Goal: Task Accomplishment & Management: Manage account settings

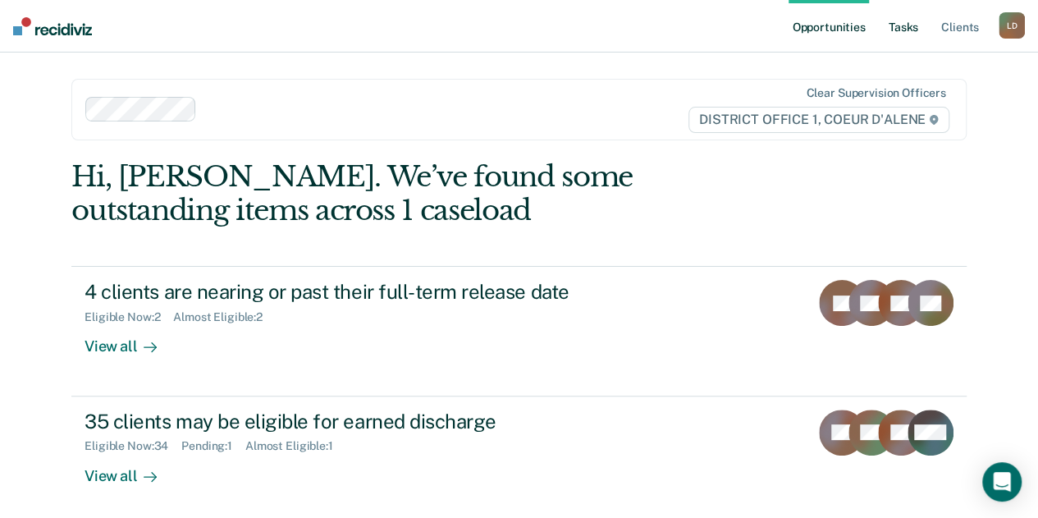
click at [910, 30] on link "Tasks" at bounding box center [903, 26] width 36 height 52
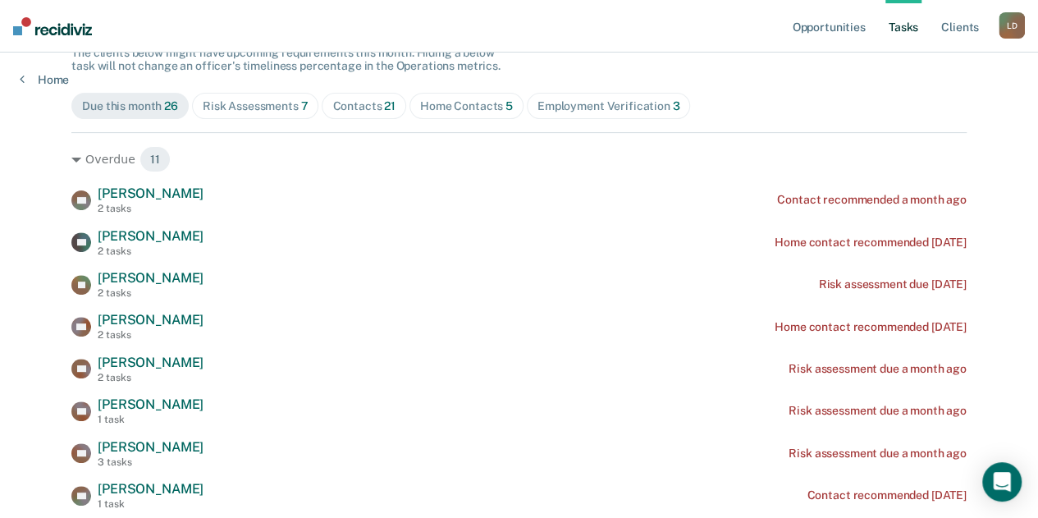
scroll to position [164, 0]
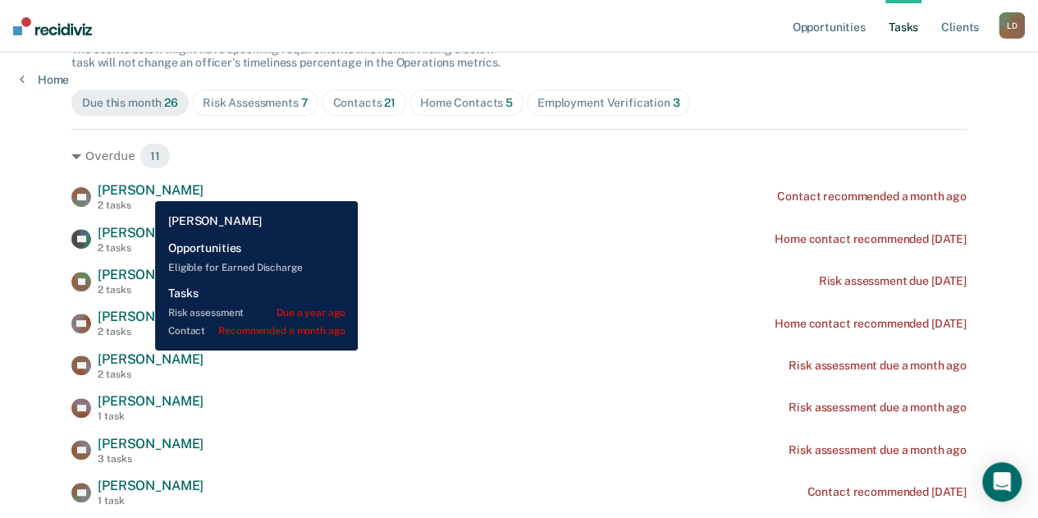
click at [143, 189] on span "[PERSON_NAME]" at bounding box center [151, 190] width 106 height 16
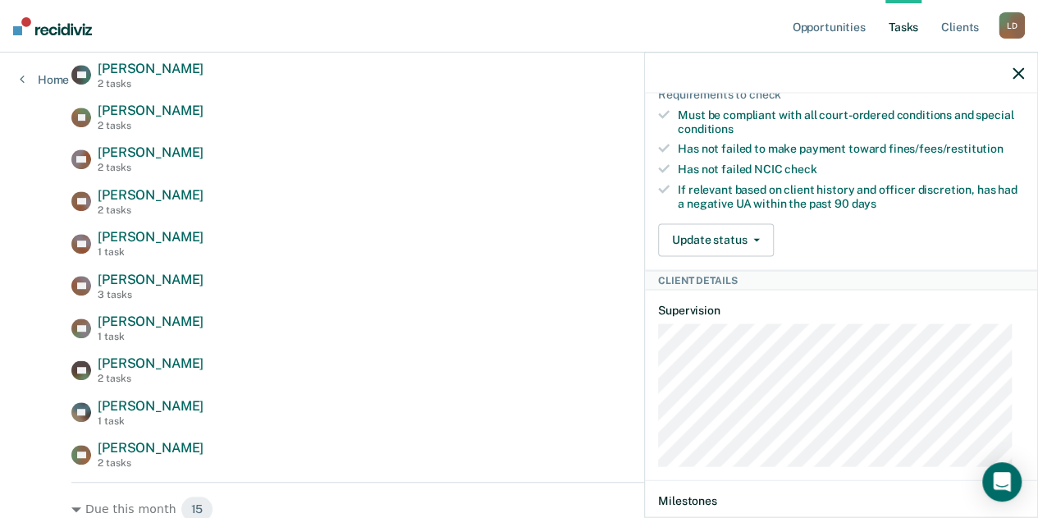
scroll to position [684, 0]
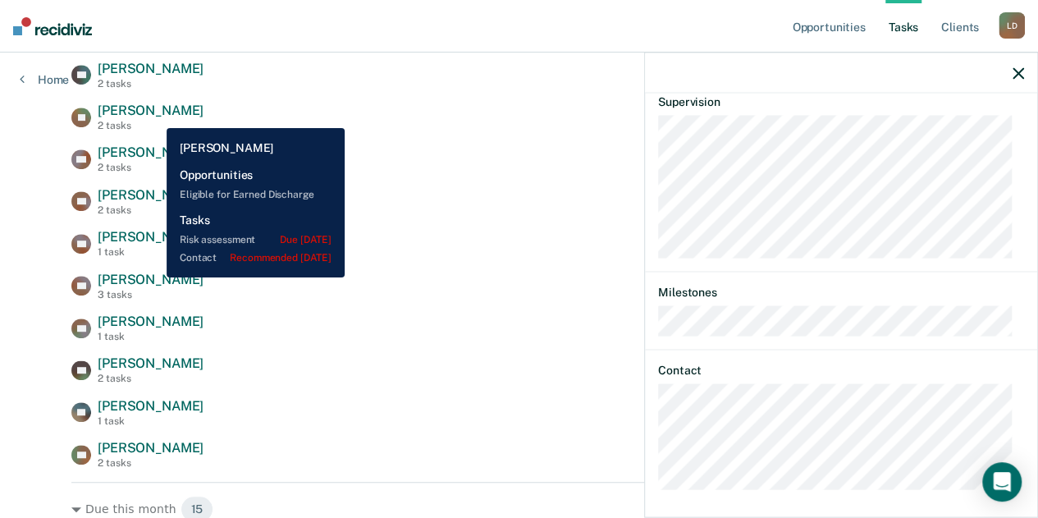
click at [154, 116] on span "[PERSON_NAME]" at bounding box center [151, 111] width 106 height 16
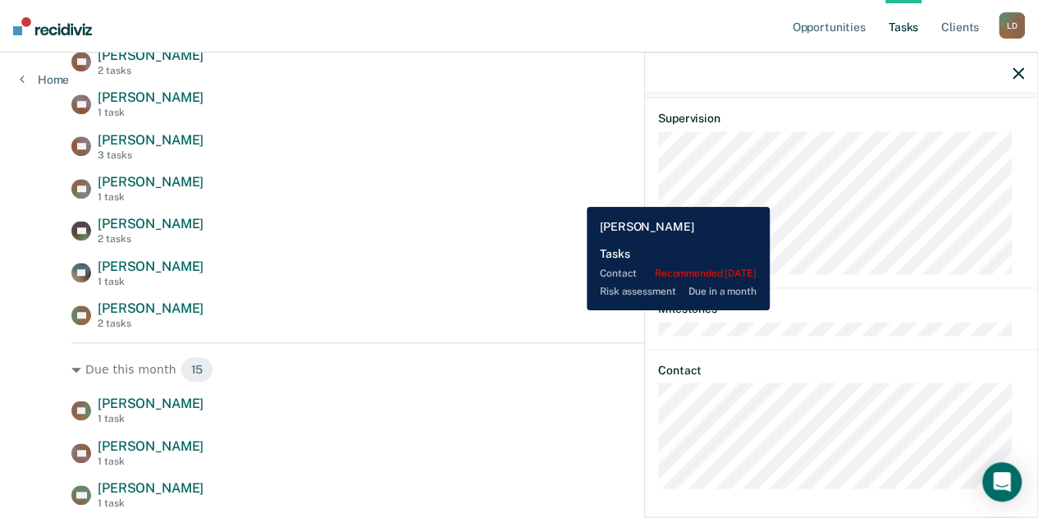
scroll to position [410, 0]
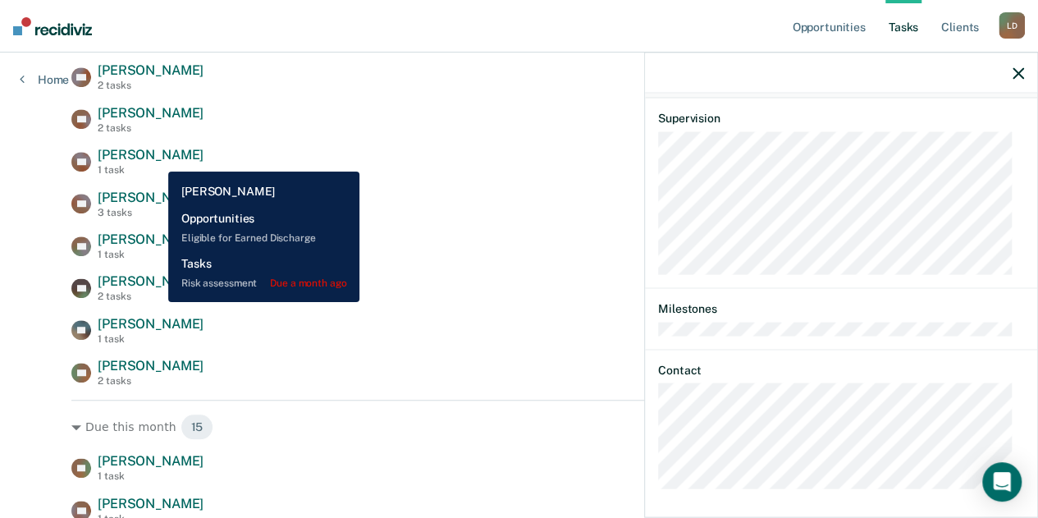
click at [157, 160] on span "[PERSON_NAME]" at bounding box center [151, 155] width 106 height 16
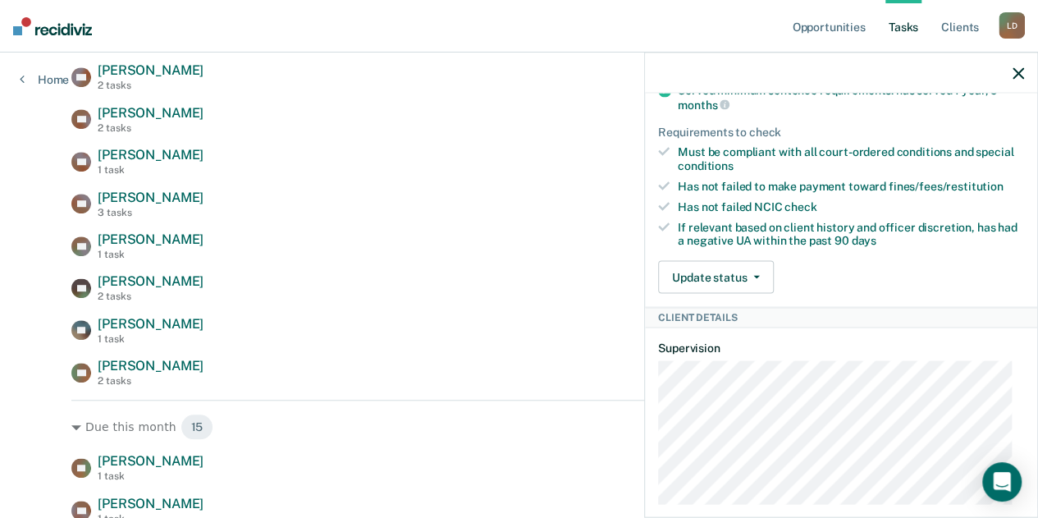
scroll to position [574, 0]
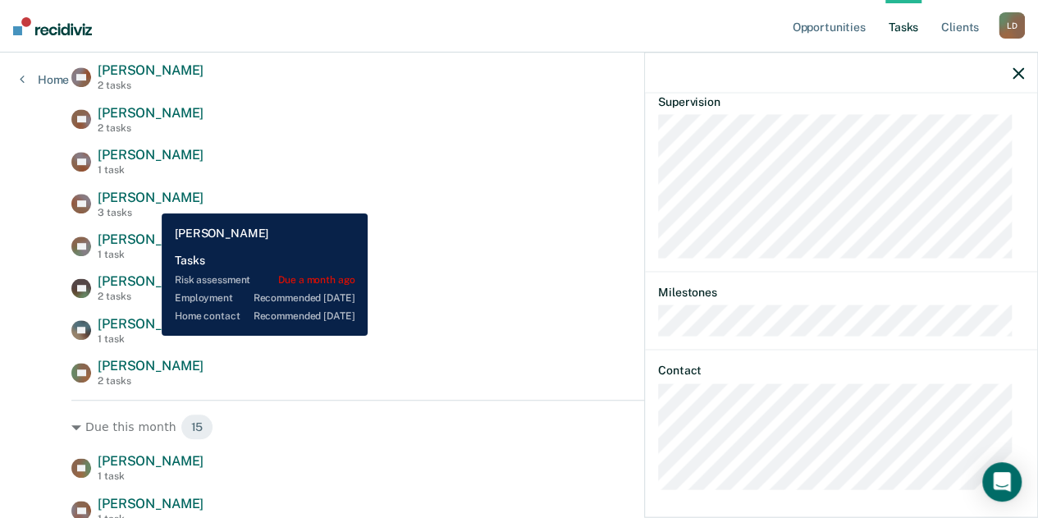
click at [149, 201] on span "[PERSON_NAME]" at bounding box center [151, 197] width 106 height 16
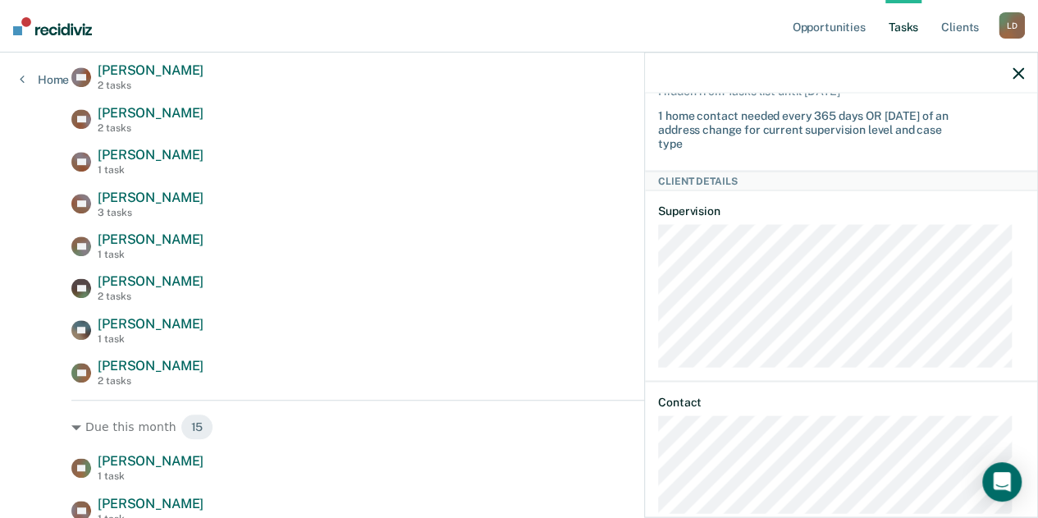
scroll to position [363, 0]
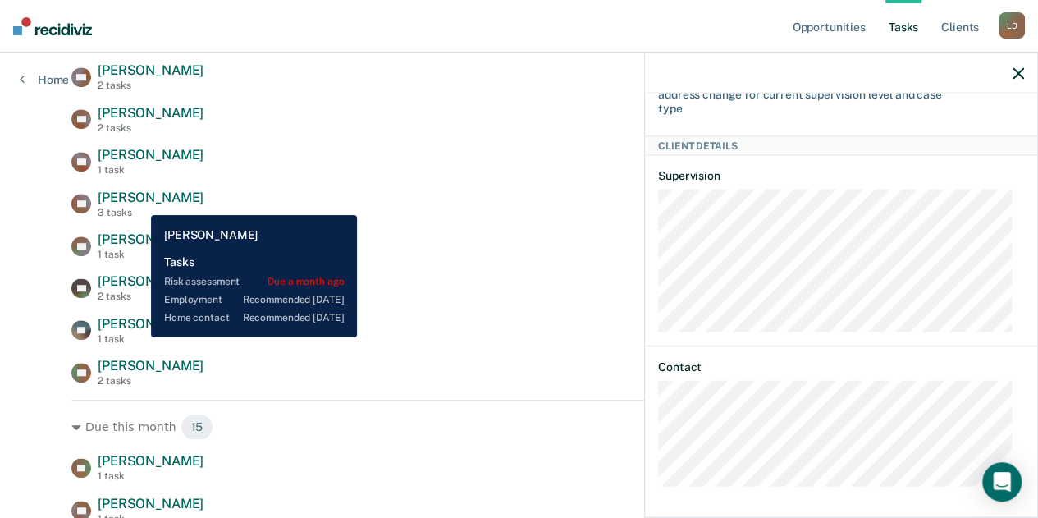
click at [139, 202] on span "[PERSON_NAME]" at bounding box center [151, 197] width 106 height 16
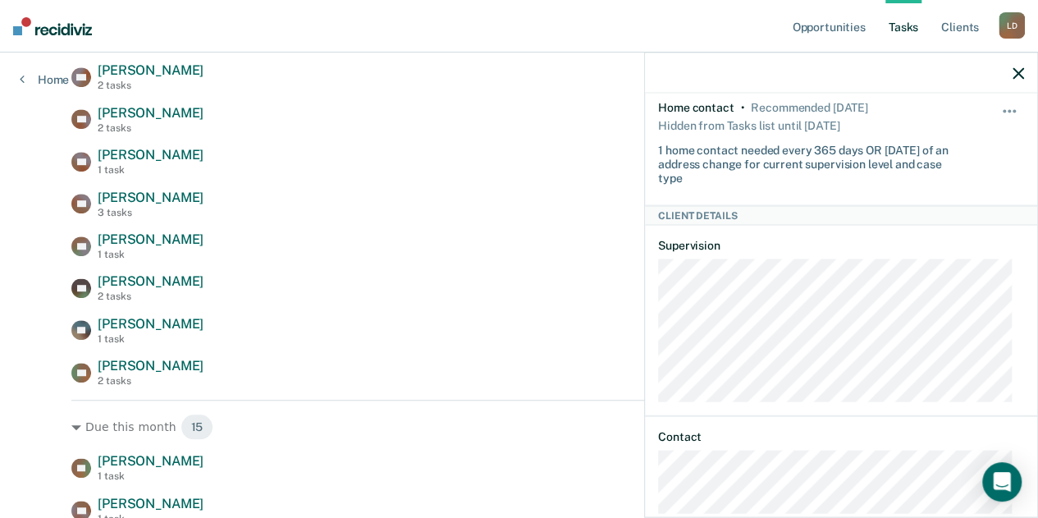
scroll to position [328, 0]
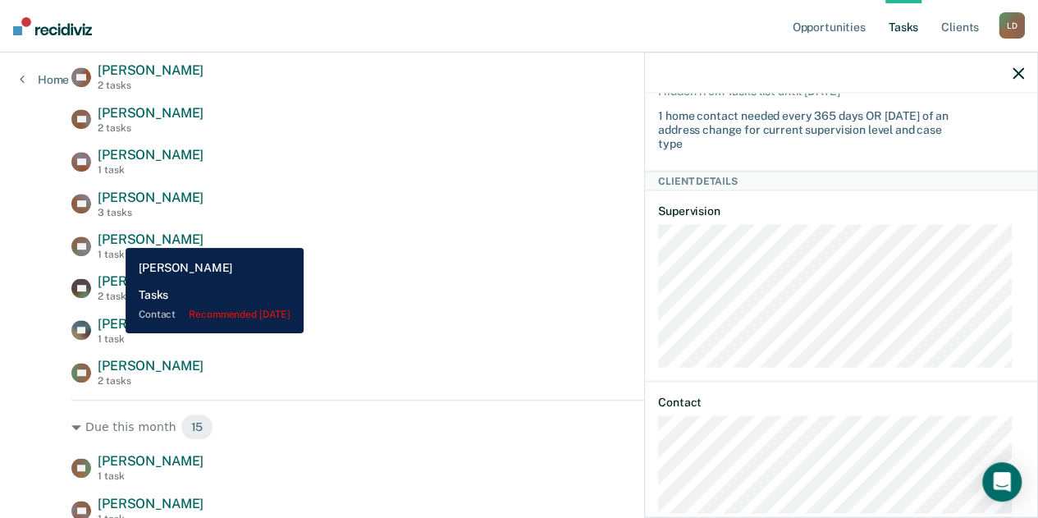
click at [114, 236] on span "[PERSON_NAME]" at bounding box center [151, 239] width 106 height 16
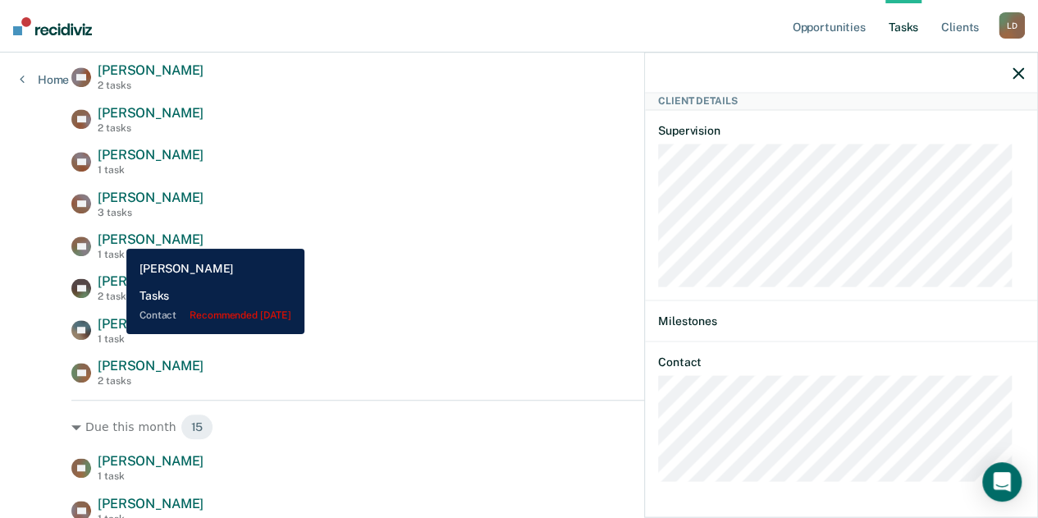
scroll to position [194, 0]
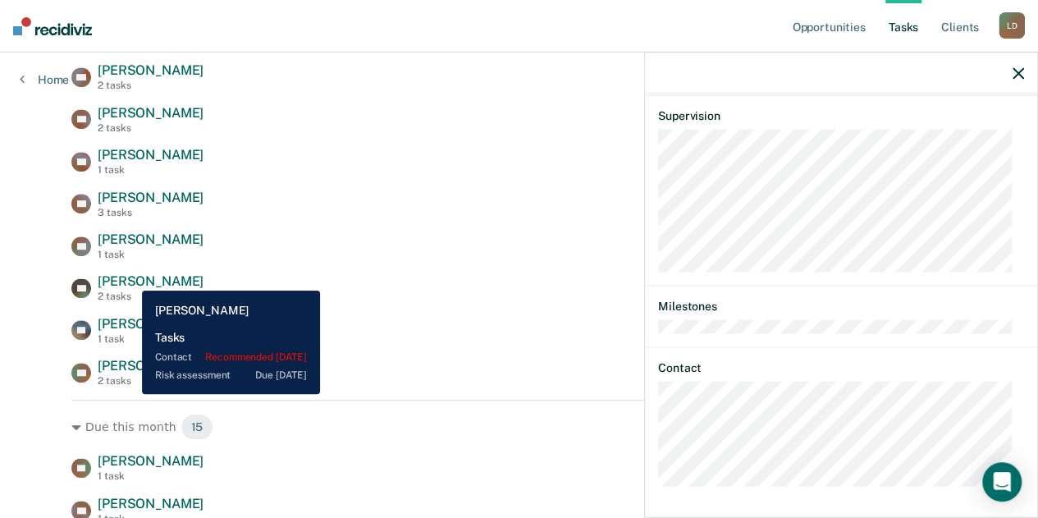
click at [130, 277] on span "[PERSON_NAME]" at bounding box center [151, 281] width 106 height 16
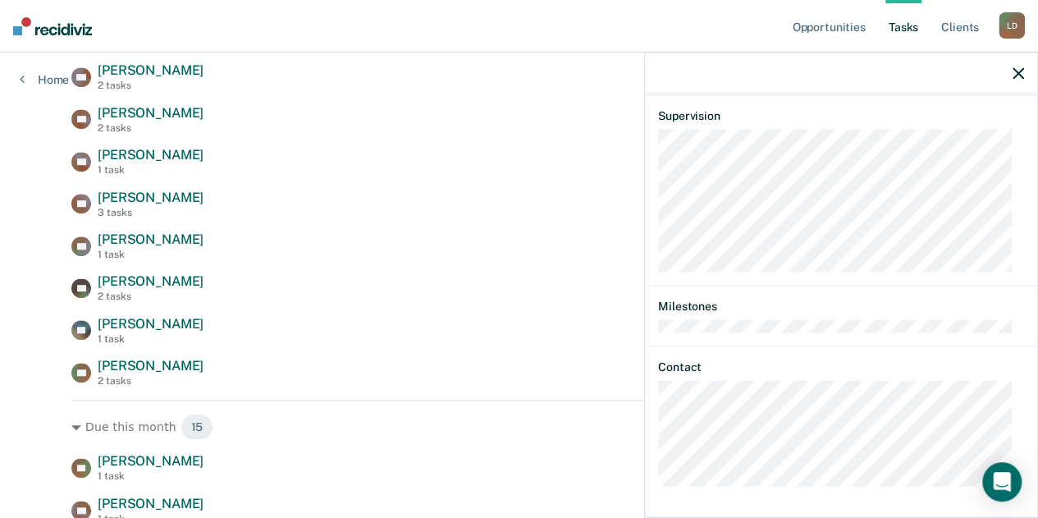
scroll to position [21, 0]
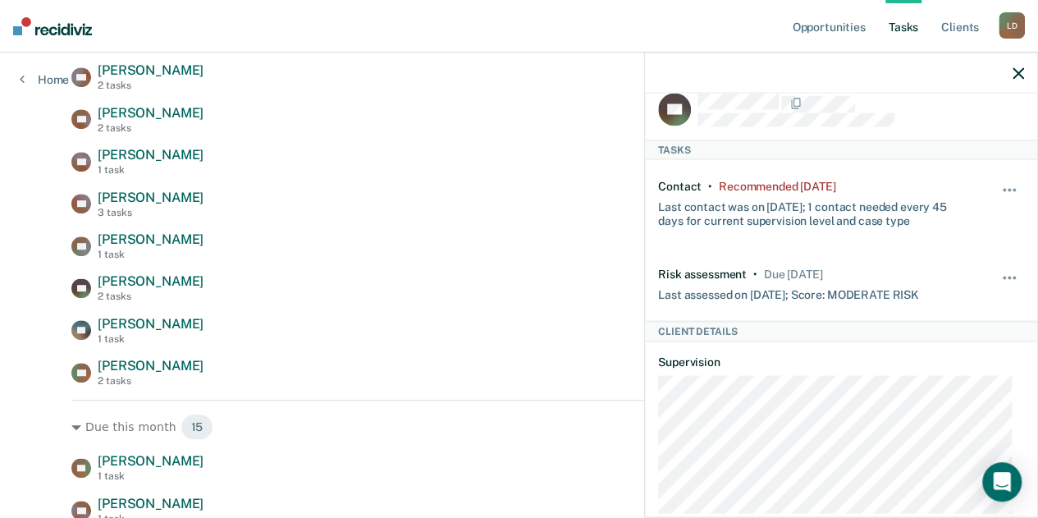
click at [1015, 66] on button "button" at bounding box center [1017, 73] width 11 height 14
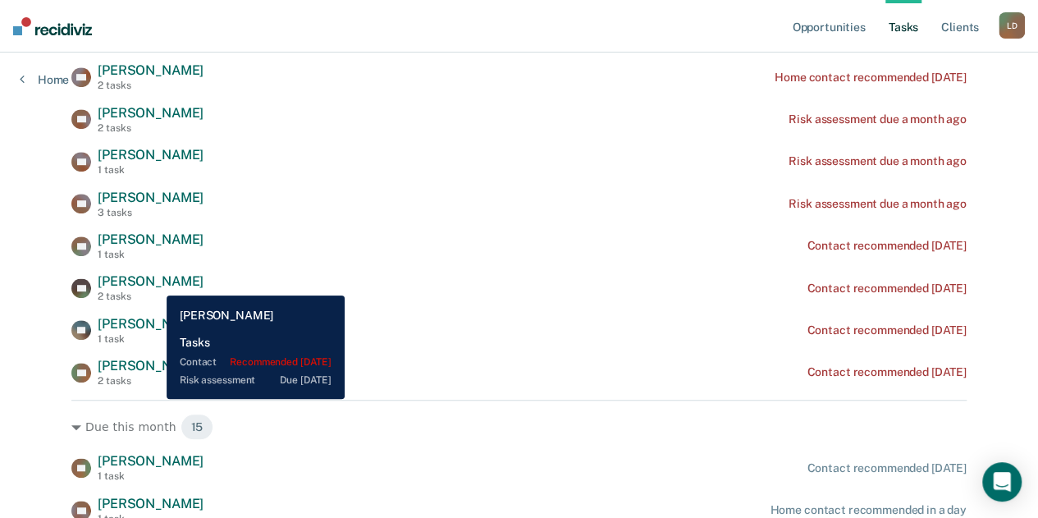
click at [154, 283] on span "[PERSON_NAME]" at bounding box center [151, 281] width 106 height 16
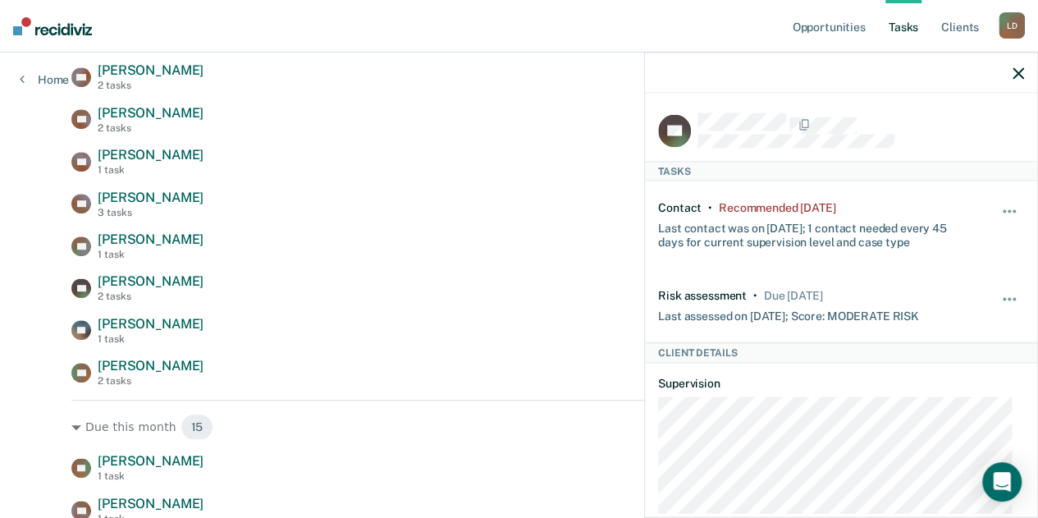
scroll to position [0, 0]
click at [1019, 75] on icon "button" at bounding box center [1017, 72] width 11 height 11
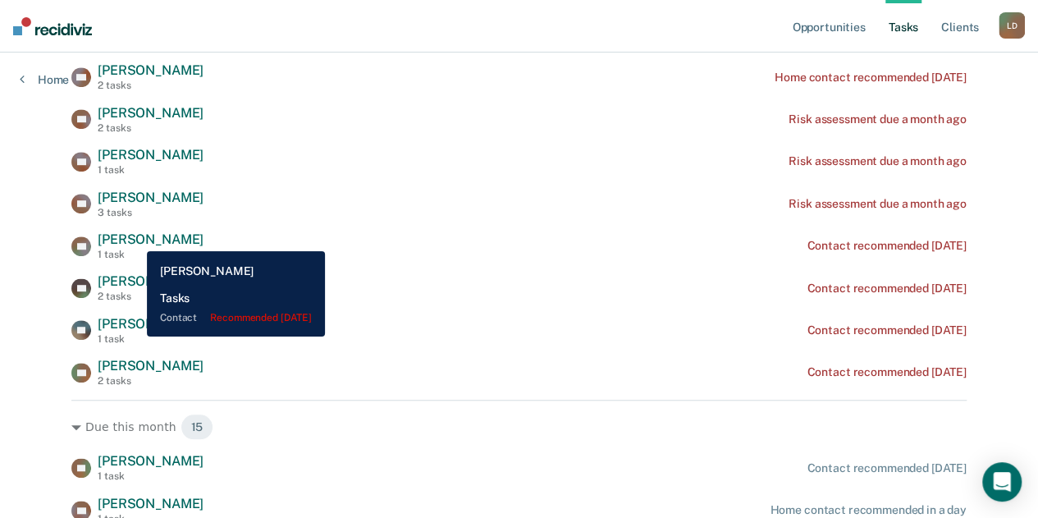
click at [135, 240] on span "[PERSON_NAME]" at bounding box center [151, 239] width 106 height 16
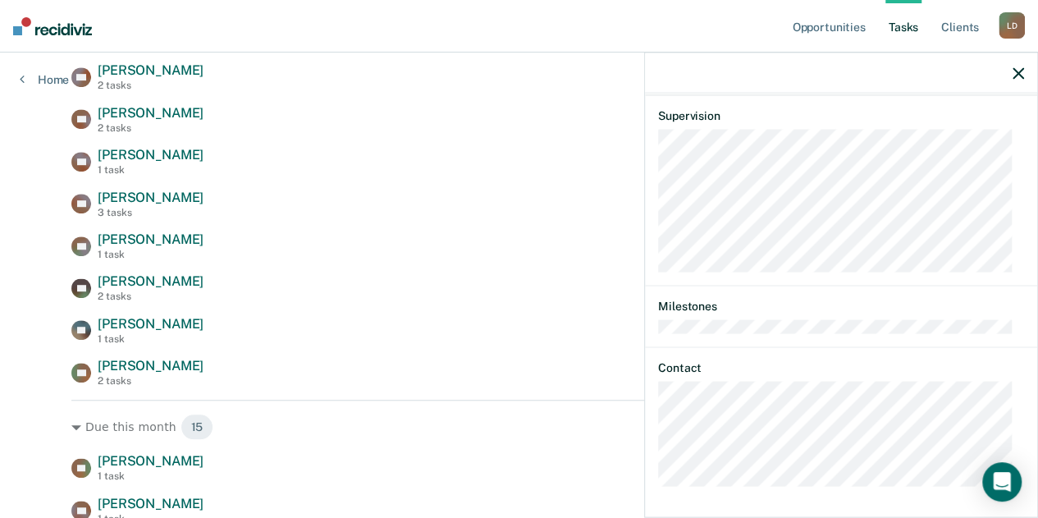
scroll to position [492, 0]
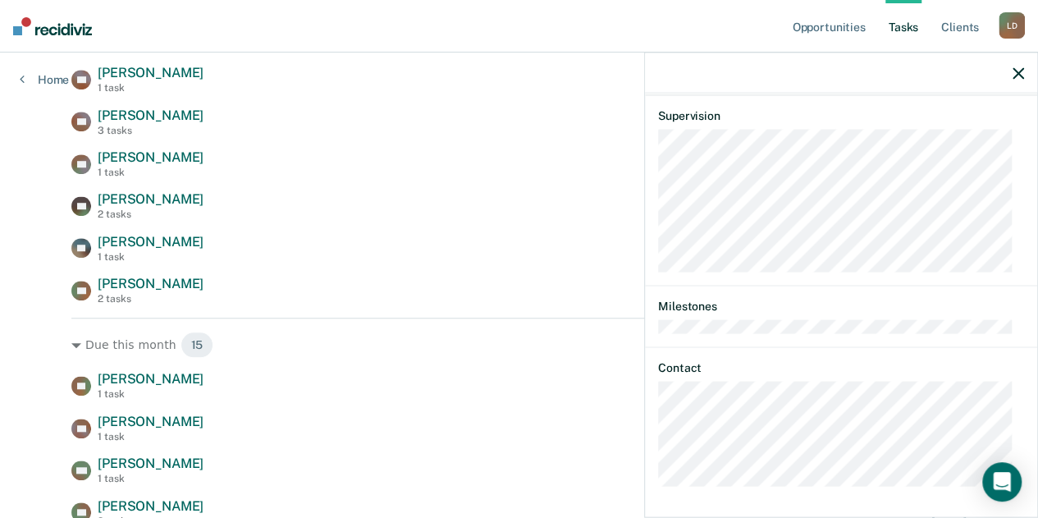
click at [1019, 71] on icon "button" at bounding box center [1017, 72] width 11 height 11
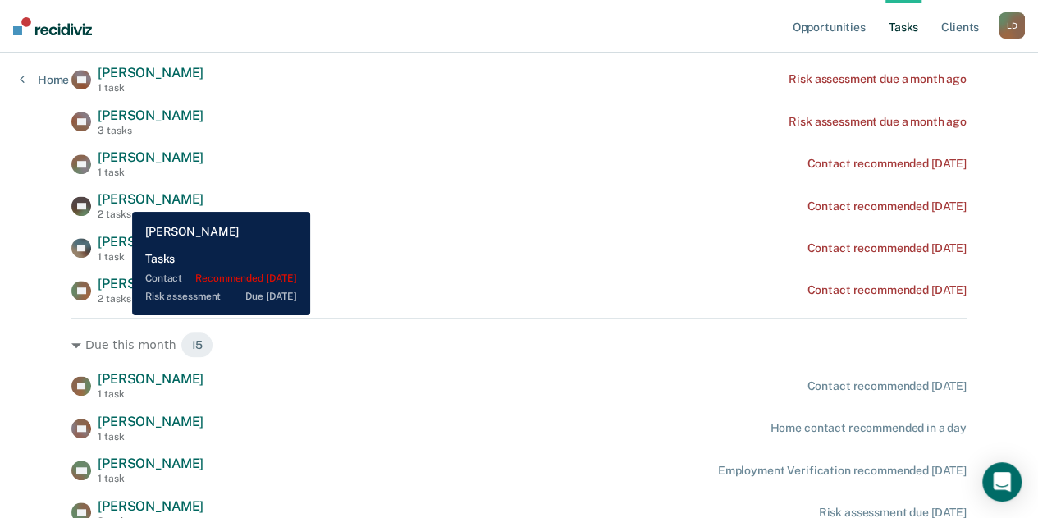
click at [120, 199] on span "[PERSON_NAME]" at bounding box center [151, 199] width 106 height 16
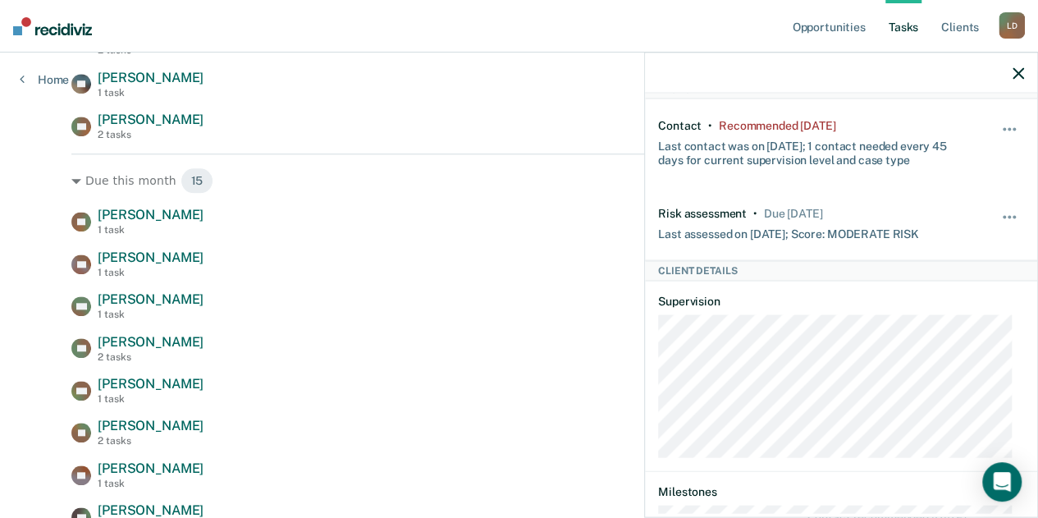
scroll to position [246, 0]
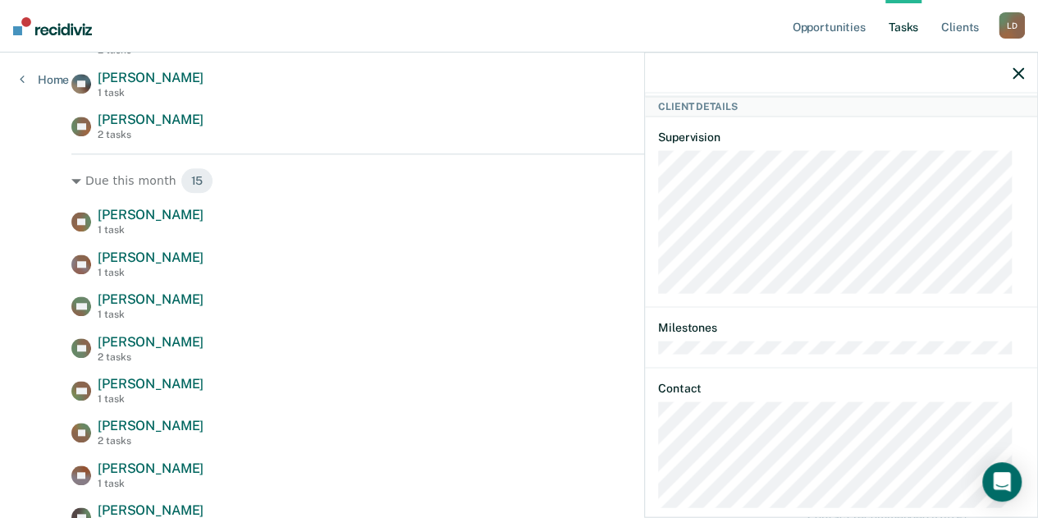
click at [1016, 74] on icon "button" at bounding box center [1017, 72] width 11 height 11
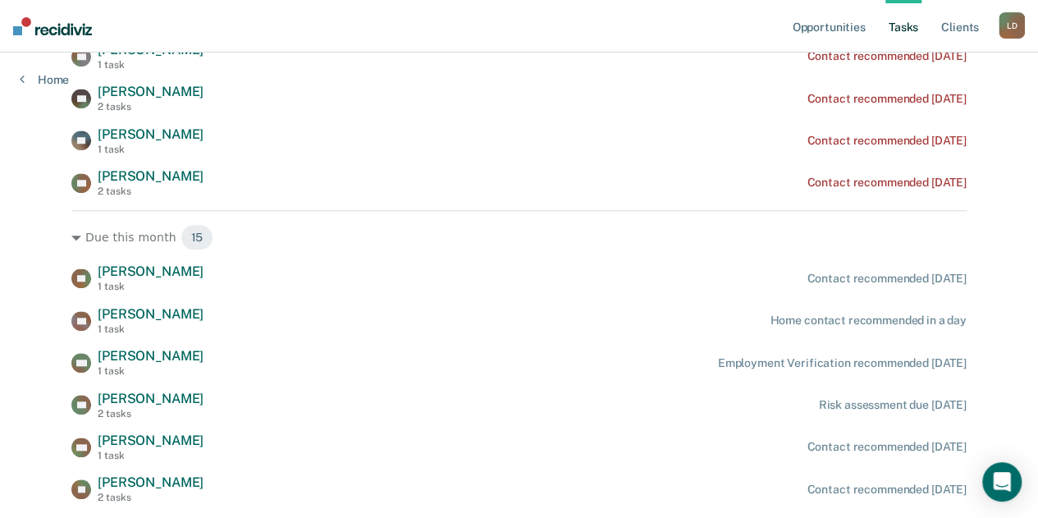
scroll to position [574, 0]
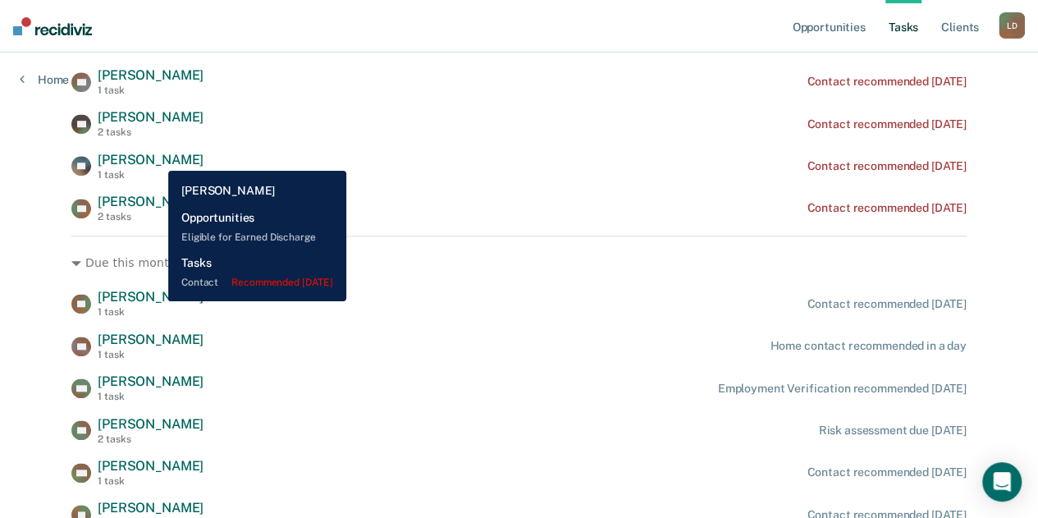
click at [156, 158] on span "[PERSON_NAME]" at bounding box center [151, 160] width 106 height 16
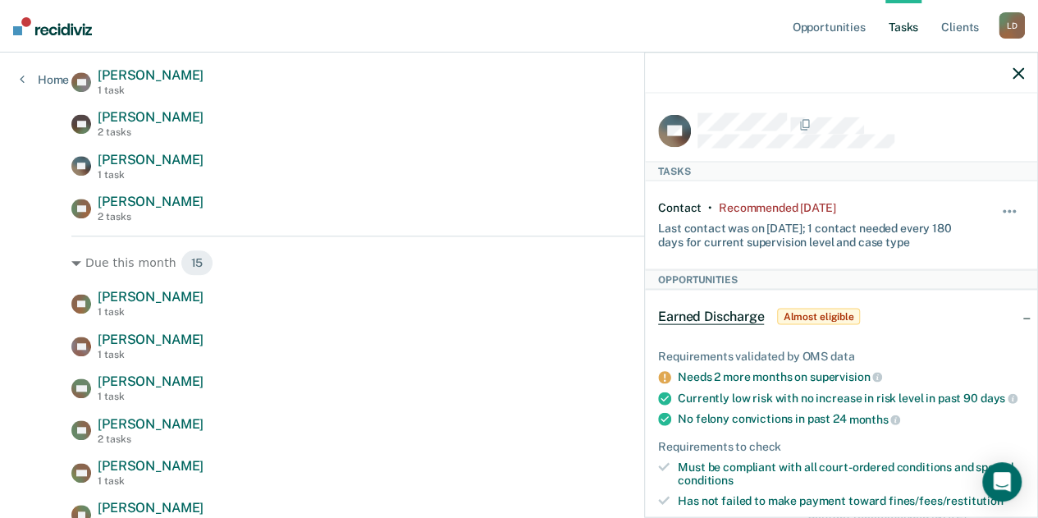
click at [960, 313] on div "Earned Discharge Almost eligible" at bounding box center [841, 316] width 392 height 52
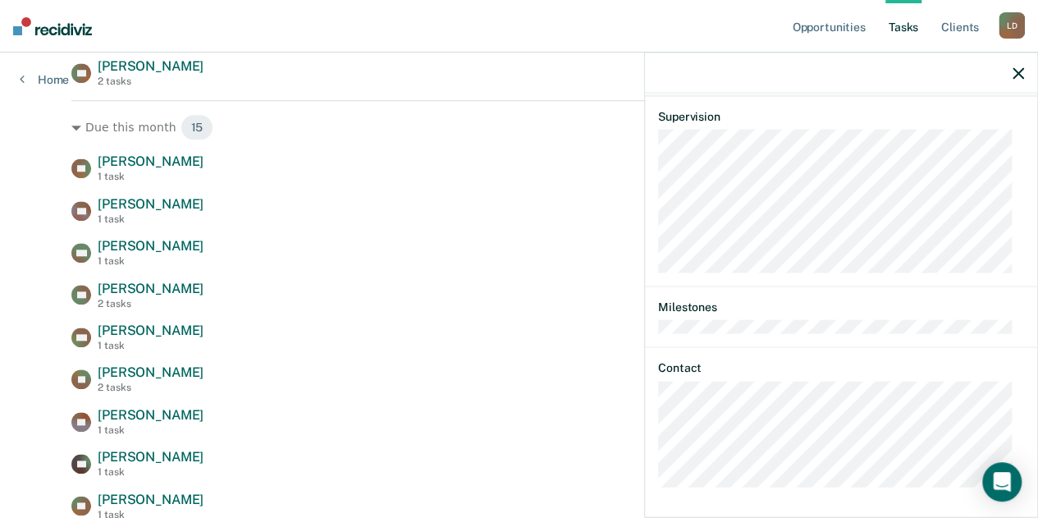
scroll to position [820, 0]
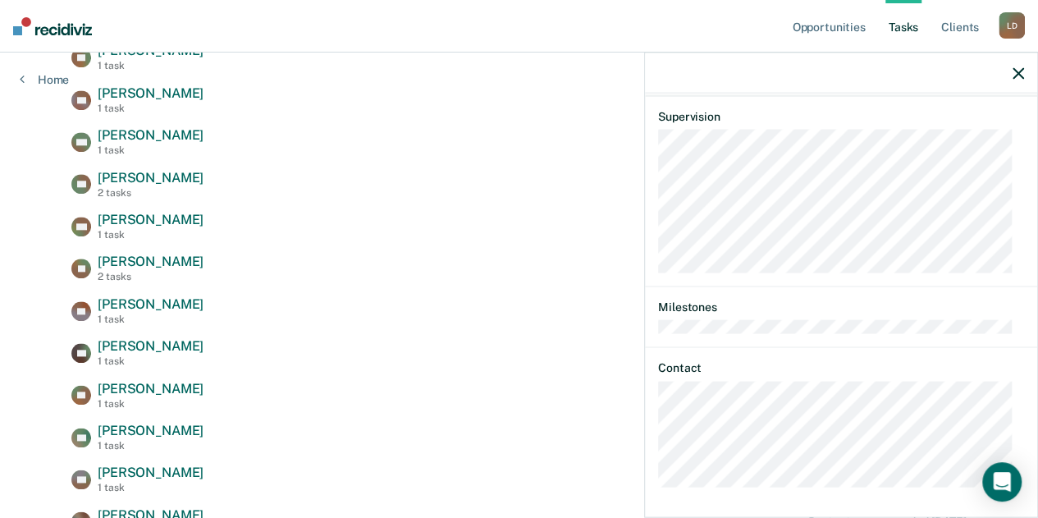
click at [1018, 72] on icon "button" at bounding box center [1017, 72] width 11 height 11
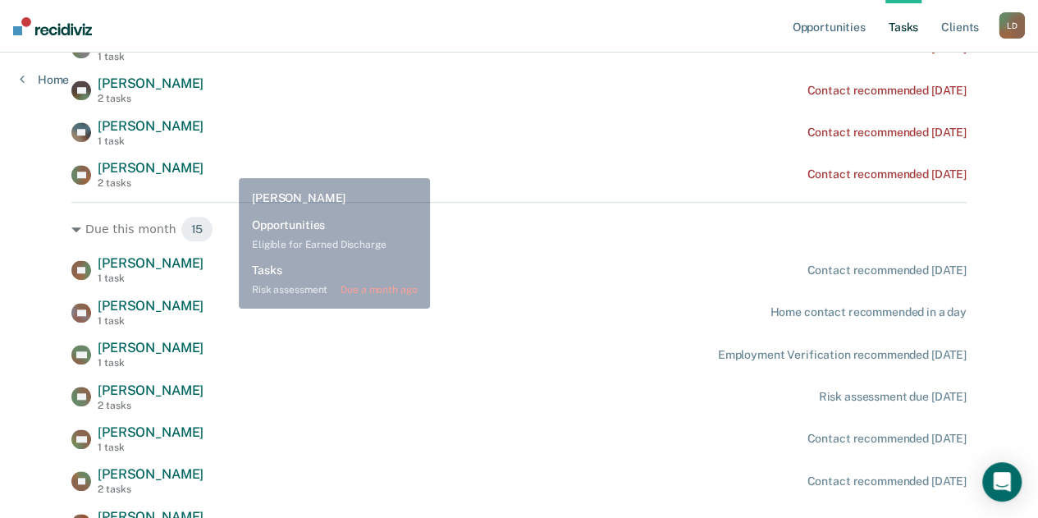
scroll to position [656, 0]
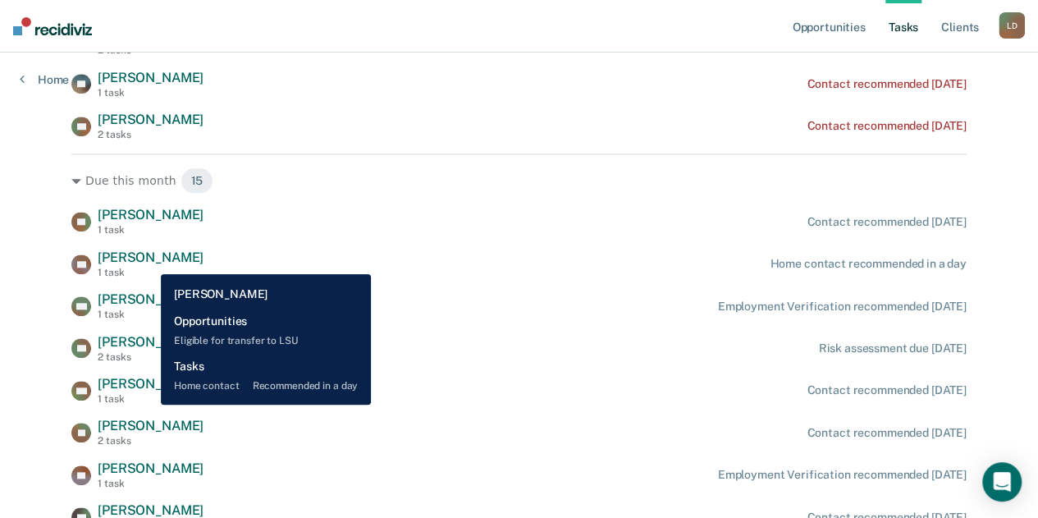
click at [148, 262] on span "[PERSON_NAME]" at bounding box center [151, 257] width 106 height 16
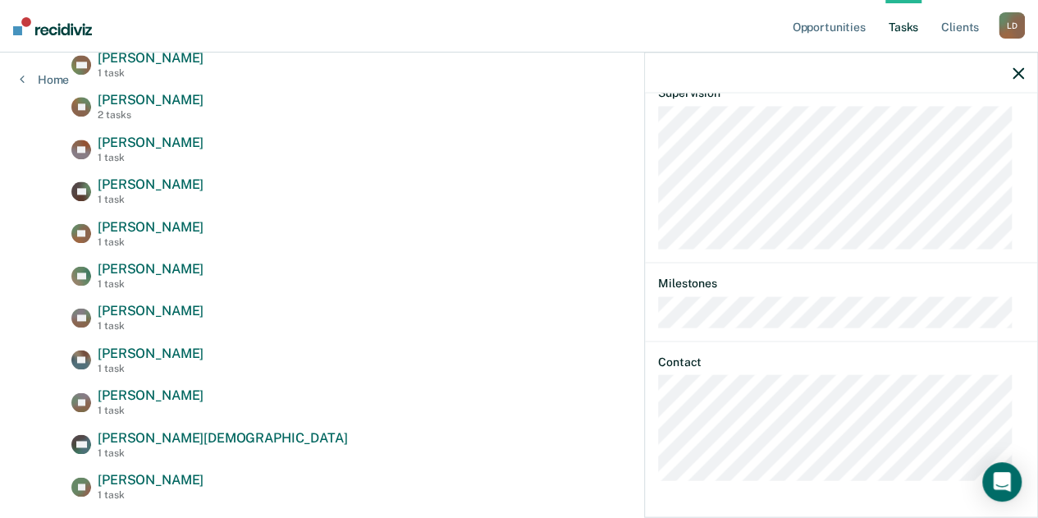
scroll to position [984, 0]
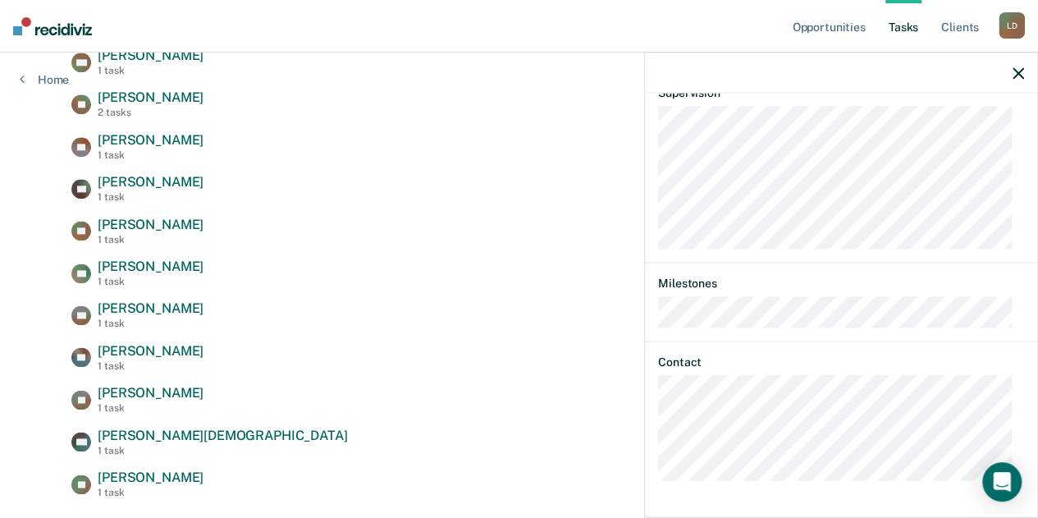
click at [1014, 66] on button "button" at bounding box center [1017, 73] width 11 height 14
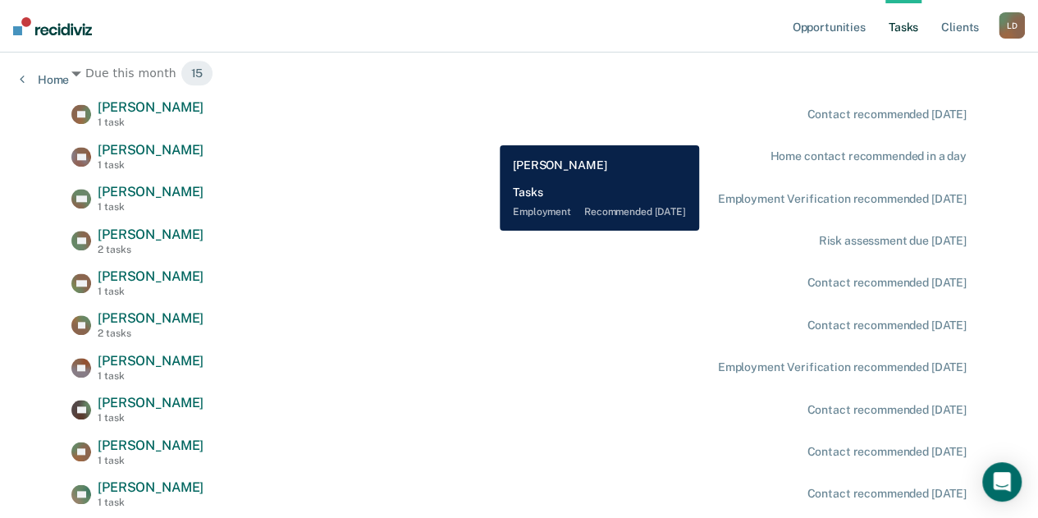
scroll to position [738, 0]
